Goal: Task Accomplishment & Management: Manage account settings

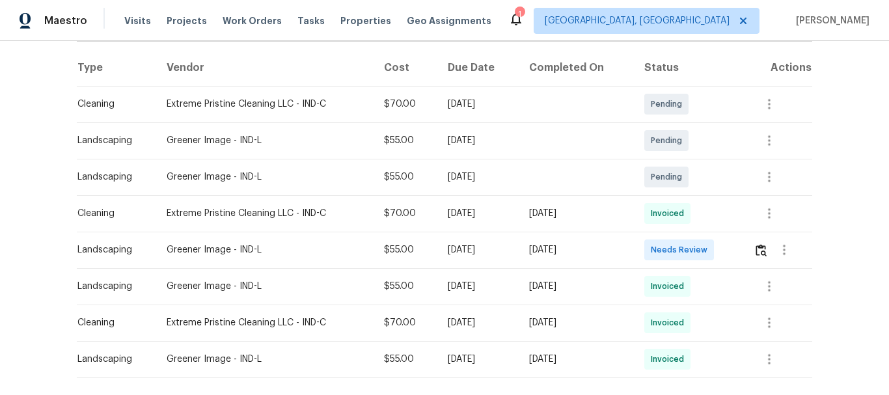
scroll to position [195, 0]
click at [762, 251] on img "button" at bounding box center [761, 249] width 11 height 12
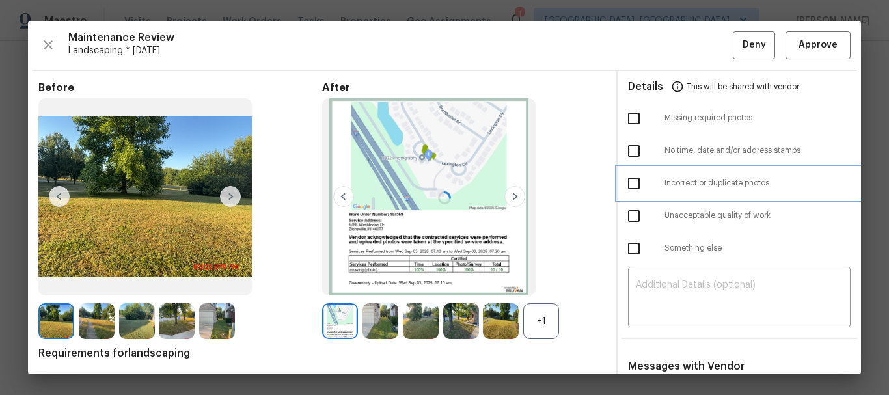
click at [842, 168] on div "Incorrect or duplicate photos" at bounding box center [739, 183] width 243 height 33
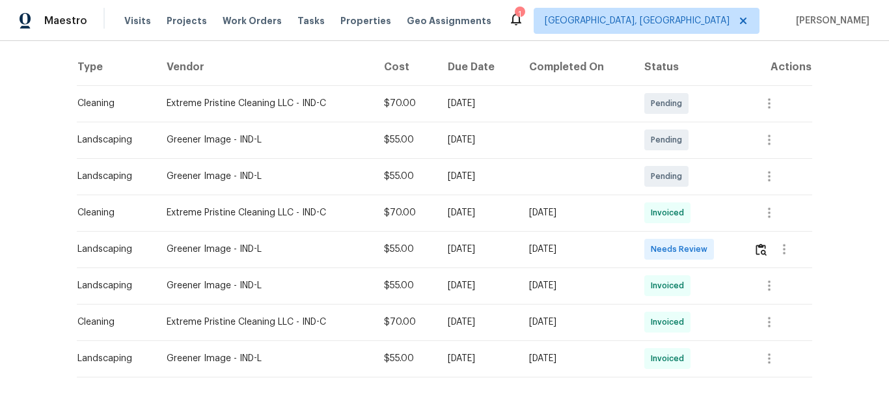
drag, startPoint x: 474, startPoint y: 215, endPoint x: 274, endPoint y: 177, distance: 203.3
click at [348, 191] on tbody "Cleaning Extreme Pristine Cleaning LLC - IND-C $70.00 Mon, Sep 15 2025 Pending …" at bounding box center [444, 231] width 735 height 292
click at [778, 213] on button "button" at bounding box center [769, 212] width 31 height 31
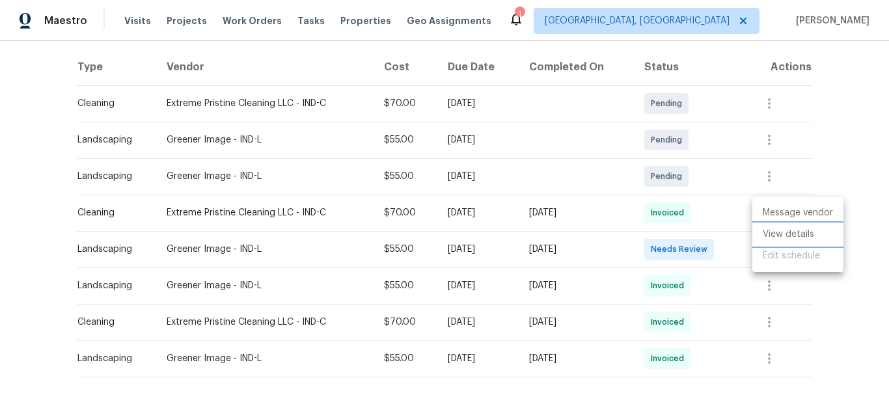
click at [786, 241] on li "View details" at bounding box center [797, 234] width 91 height 21
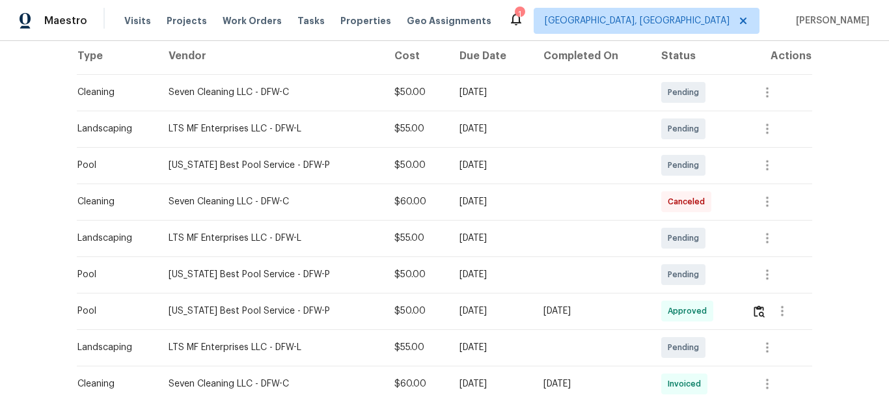
scroll to position [260, 0]
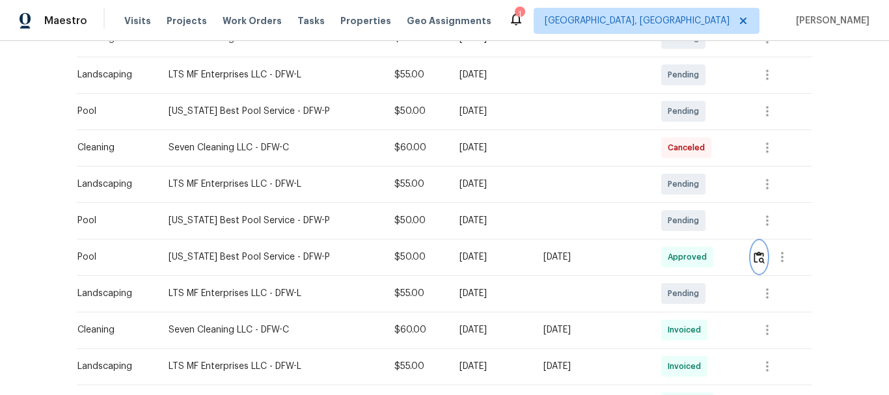
click at [754, 264] on button "button" at bounding box center [759, 256] width 15 height 31
